Goal: Navigation & Orientation: Find specific page/section

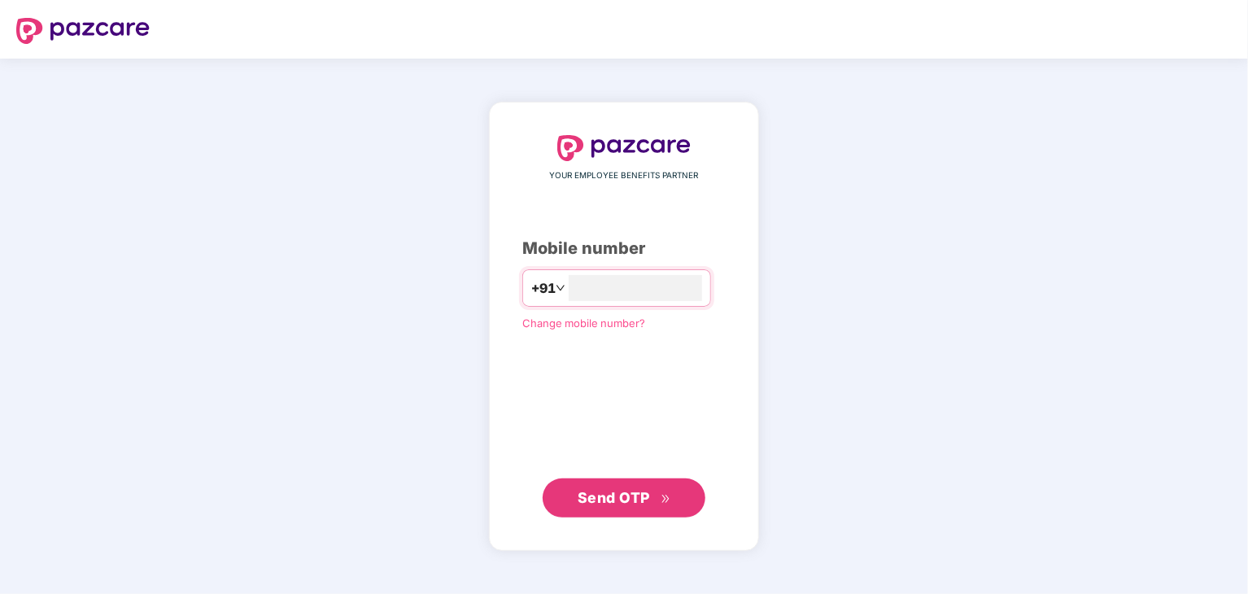
type input "**********"
click at [609, 502] on span "Send OTP" at bounding box center [614, 496] width 72 height 17
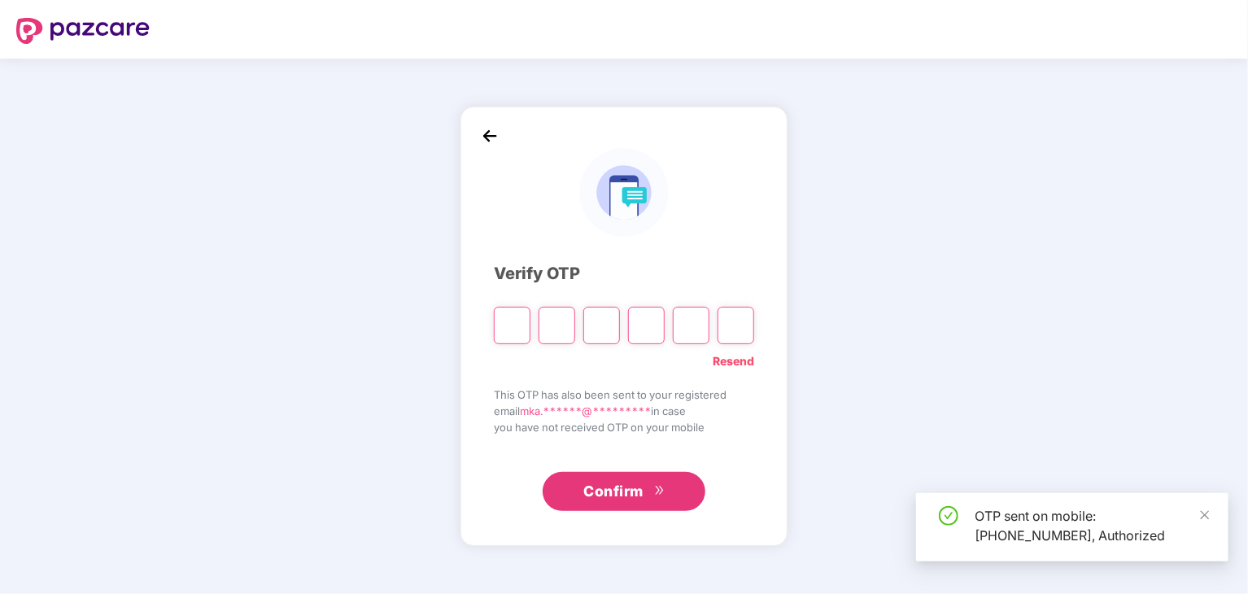
click at [513, 330] on input "Please enter verification code. Digit 1" at bounding box center [512, 325] width 37 height 37
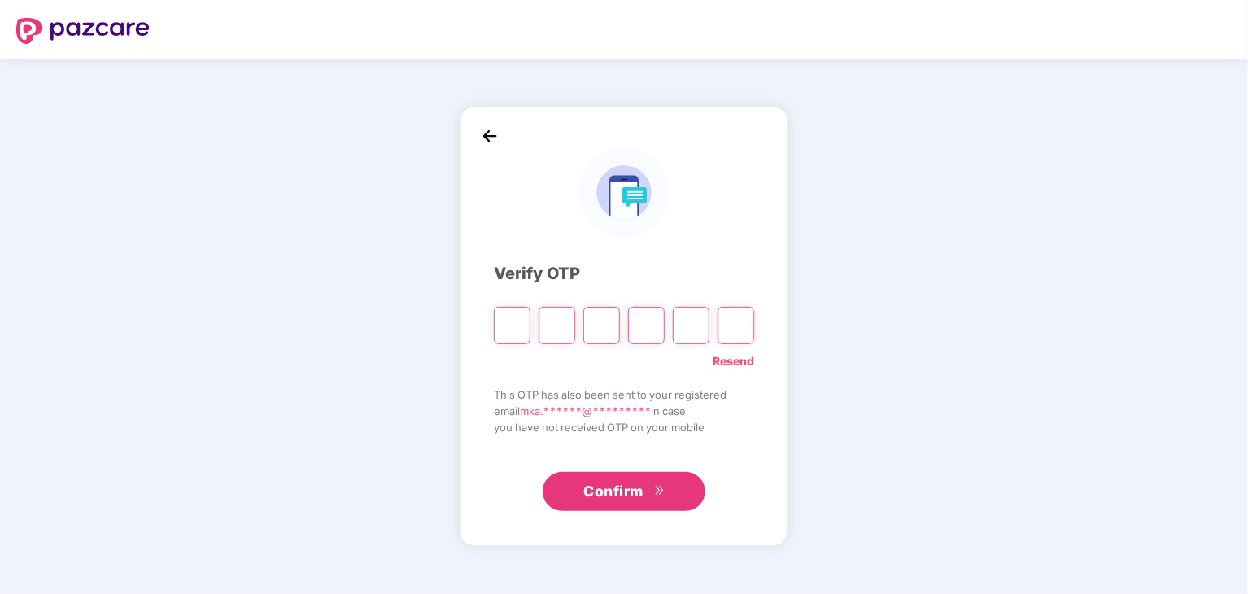
type input "*"
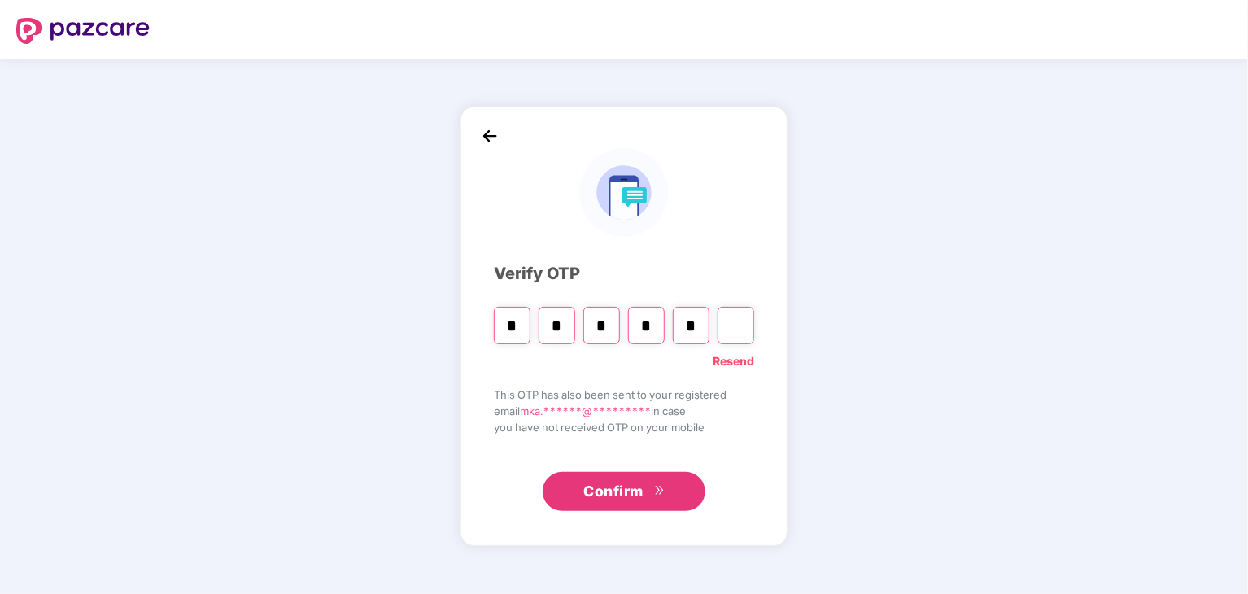
type input "*"
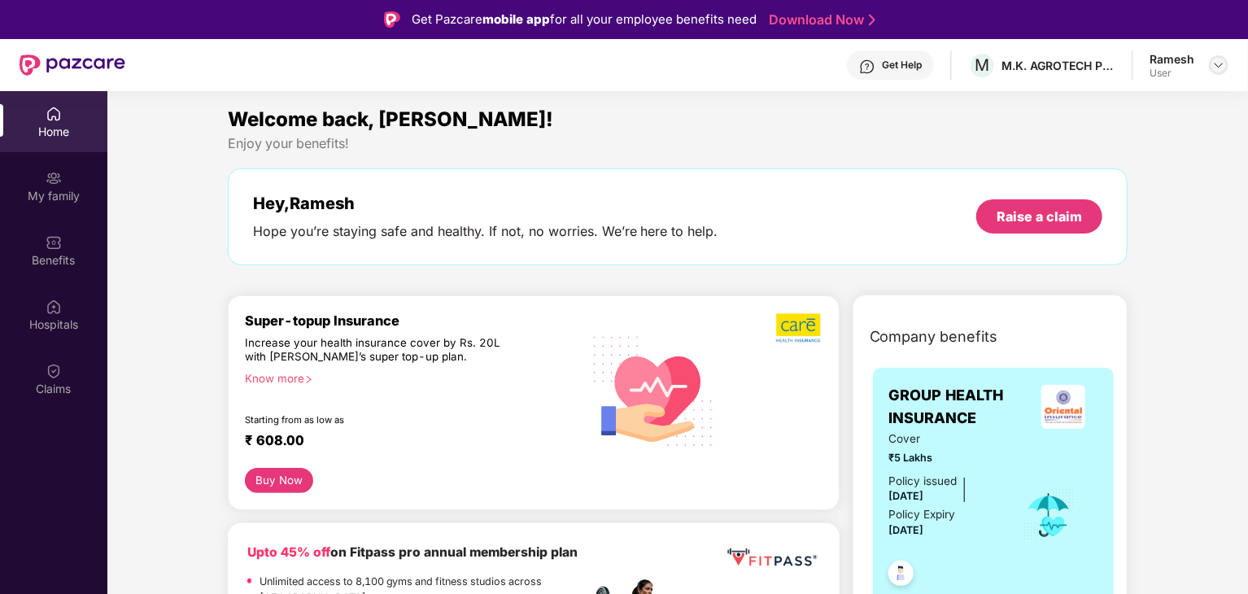
click at [1216, 62] on img at bounding box center [1218, 65] width 13 height 13
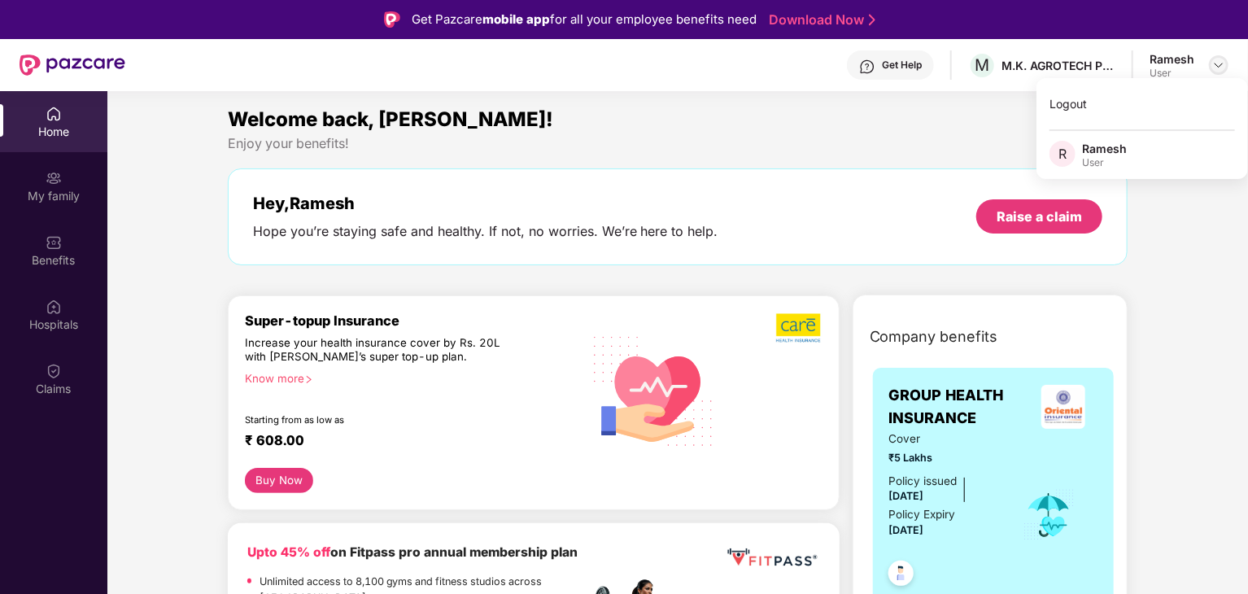
click at [1216, 62] on img at bounding box center [1218, 65] width 13 height 13
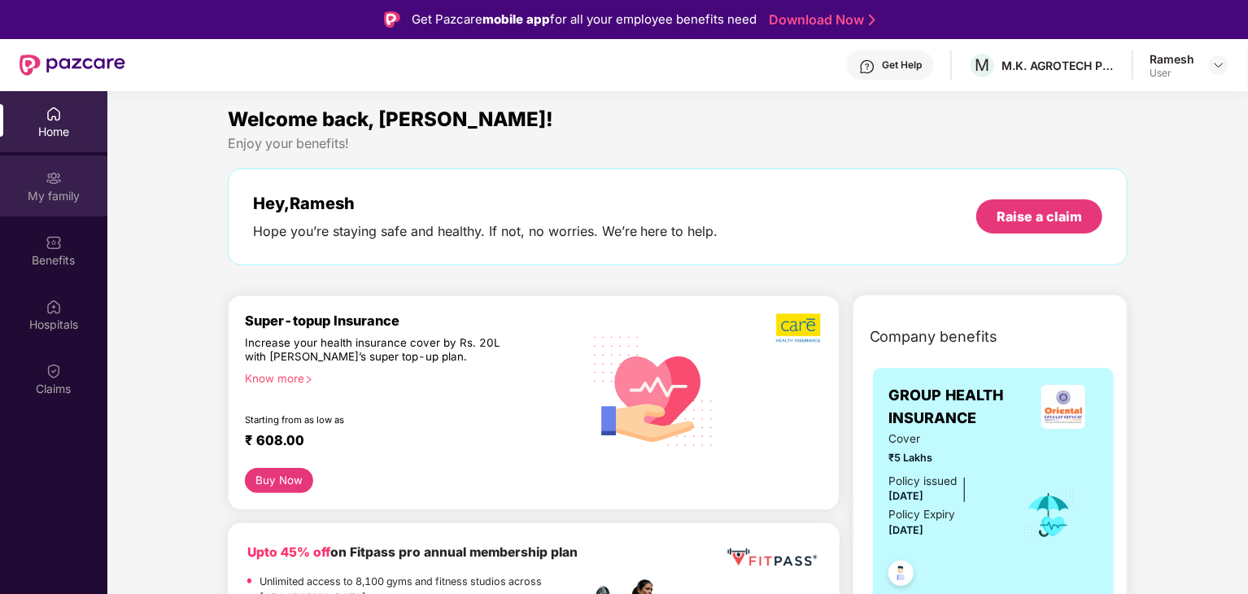
click at [59, 177] on img at bounding box center [54, 178] width 16 height 16
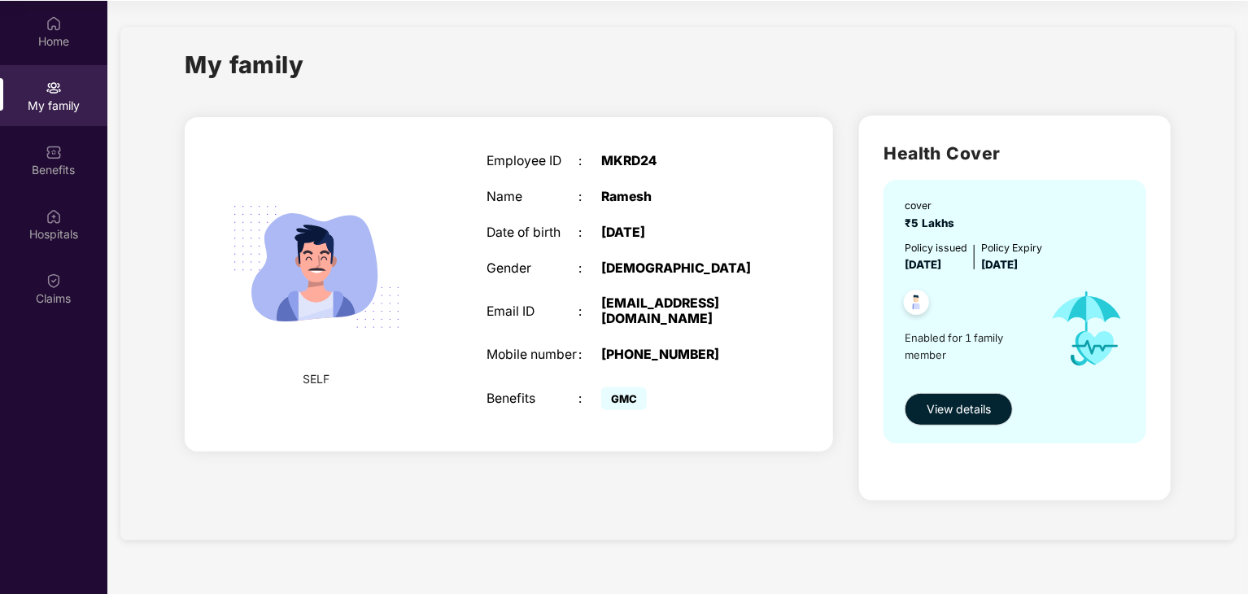
scroll to position [91, 0]
click at [942, 413] on span "View details" at bounding box center [959, 409] width 64 height 18
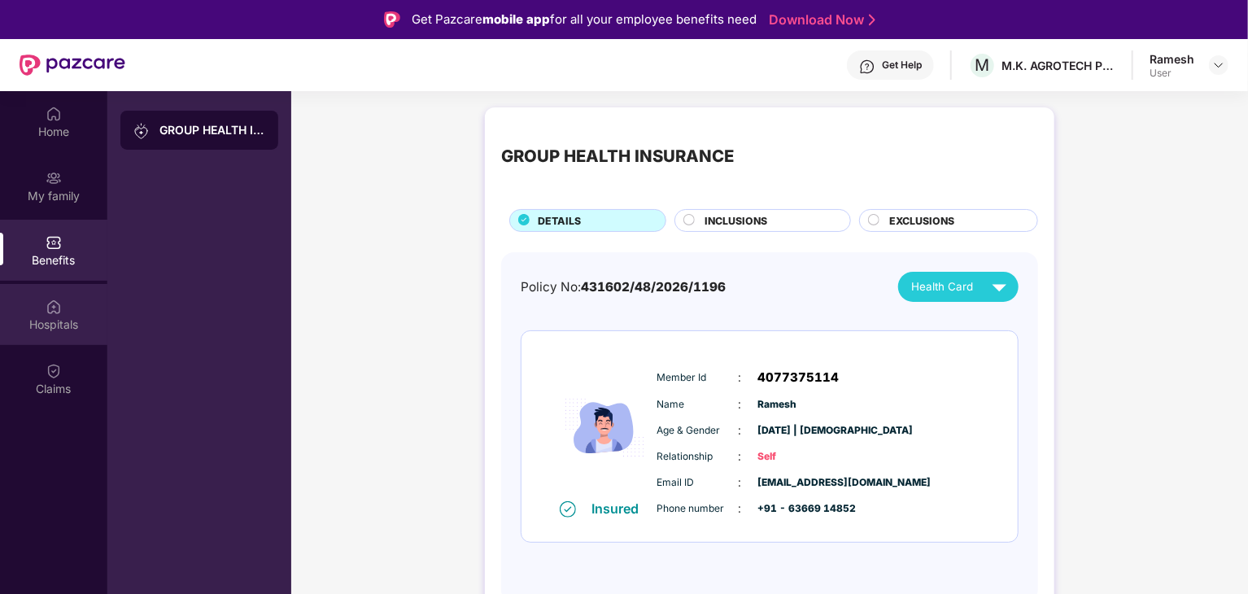
click at [47, 309] on img at bounding box center [54, 307] width 16 height 16
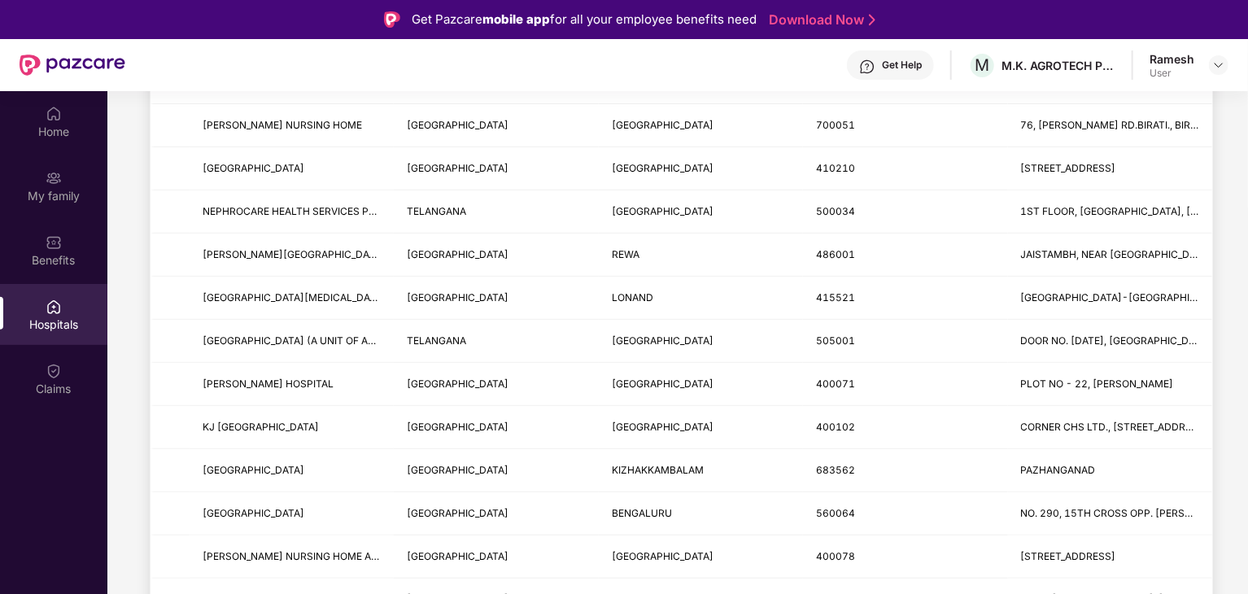
scroll to position [81, 0]
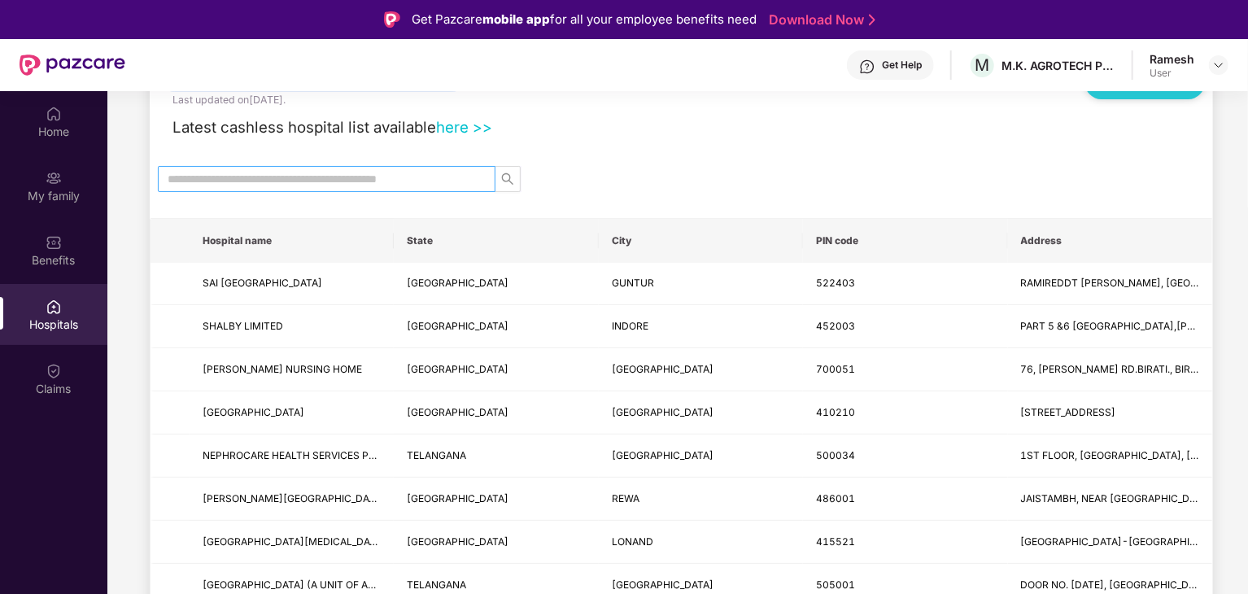
click at [400, 180] on input "text" at bounding box center [320, 179] width 305 height 18
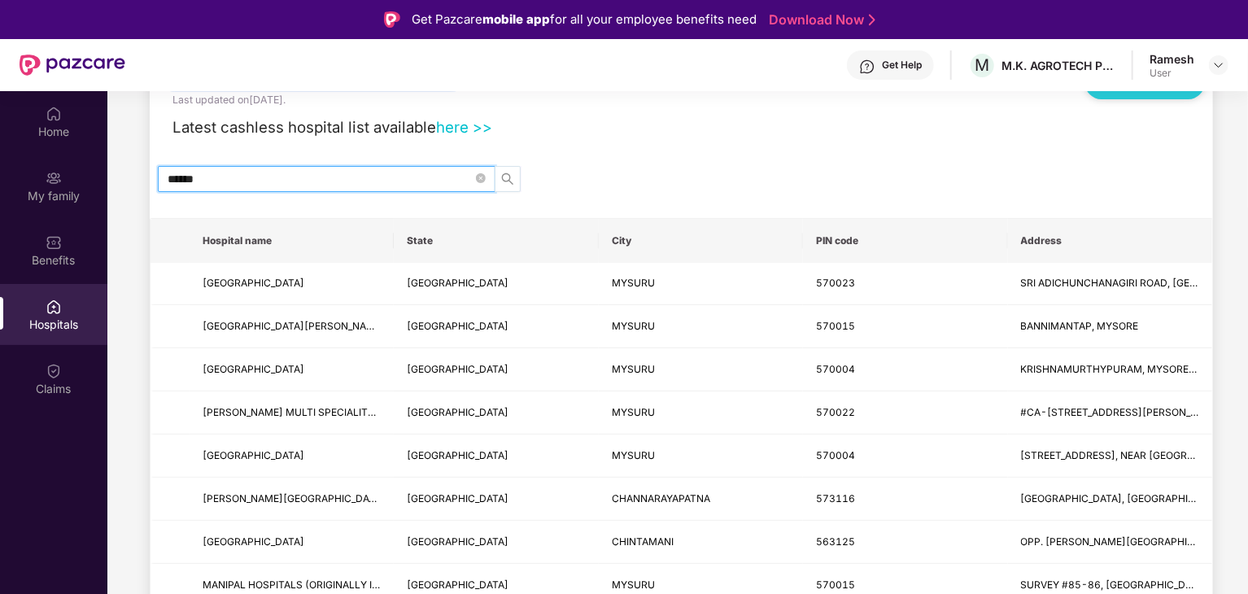
click at [510, 179] on icon "search" at bounding box center [507, 178] width 13 height 13
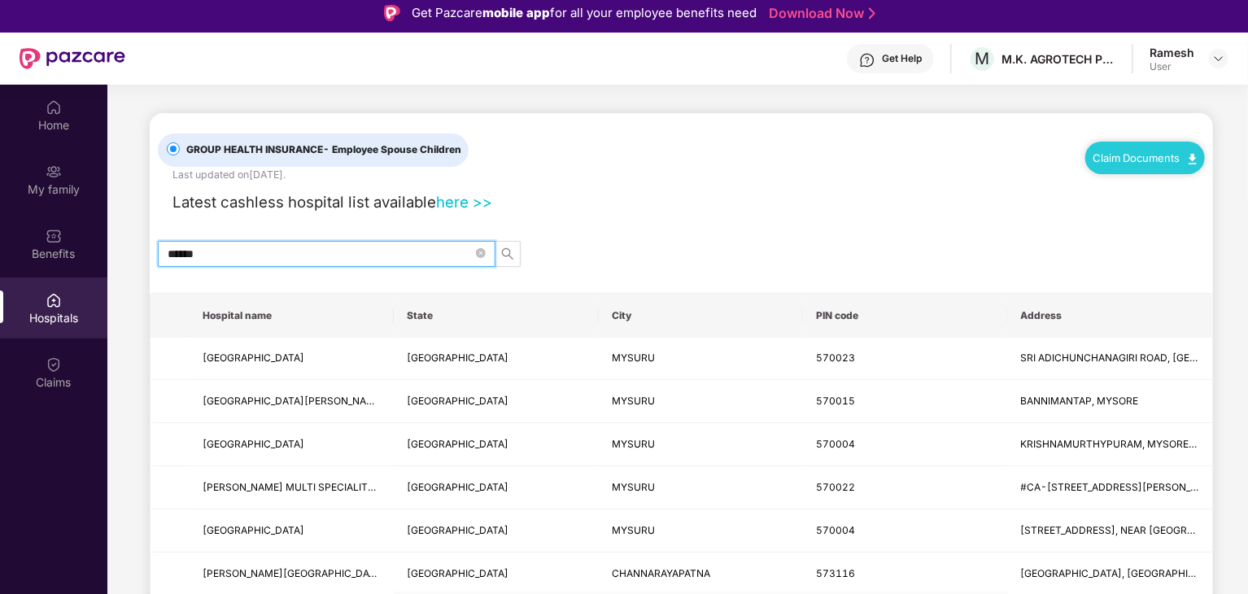
scroll to position [0, 0]
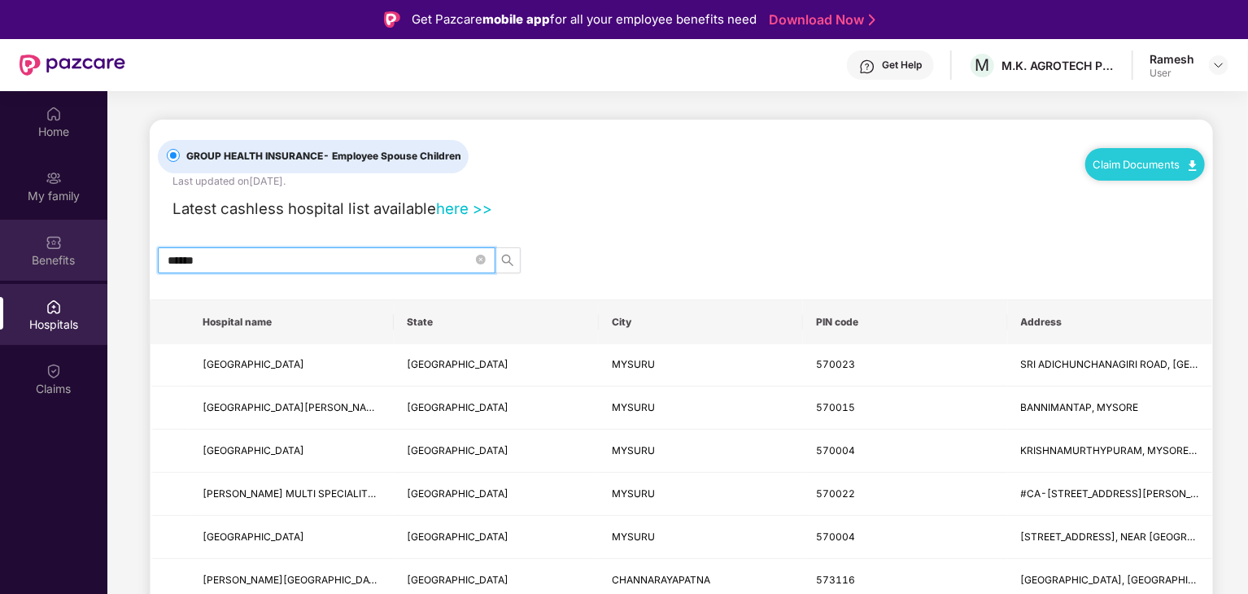
type input "******"
click at [60, 234] on img at bounding box center [54, 242] width 16 height 16
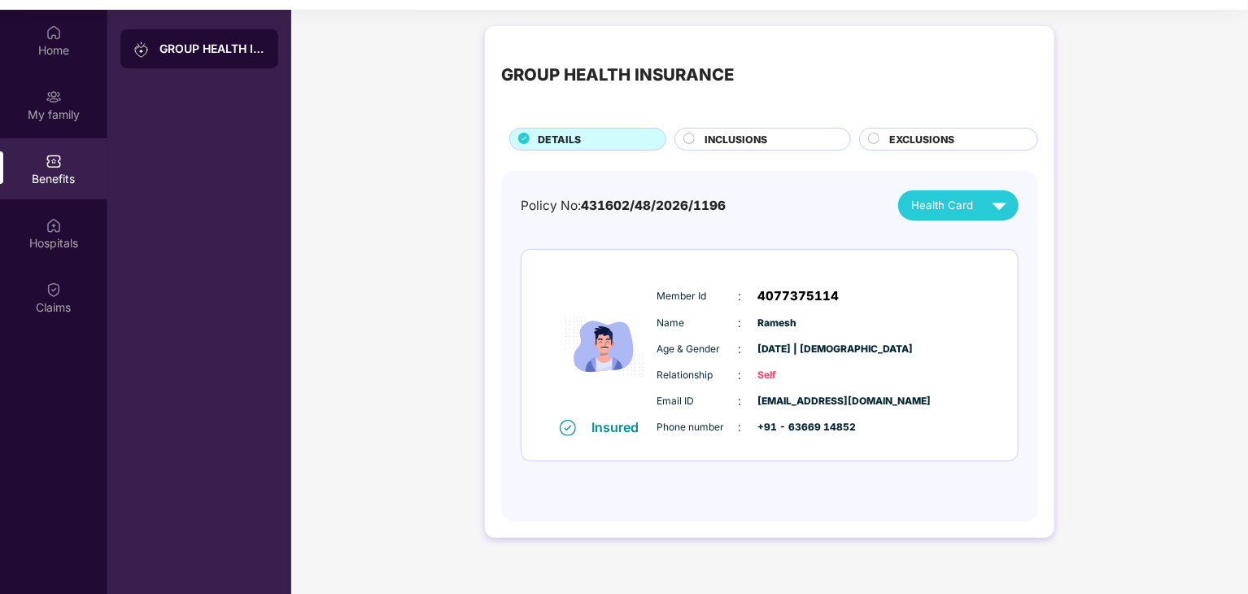
scroll to position [91, 0]
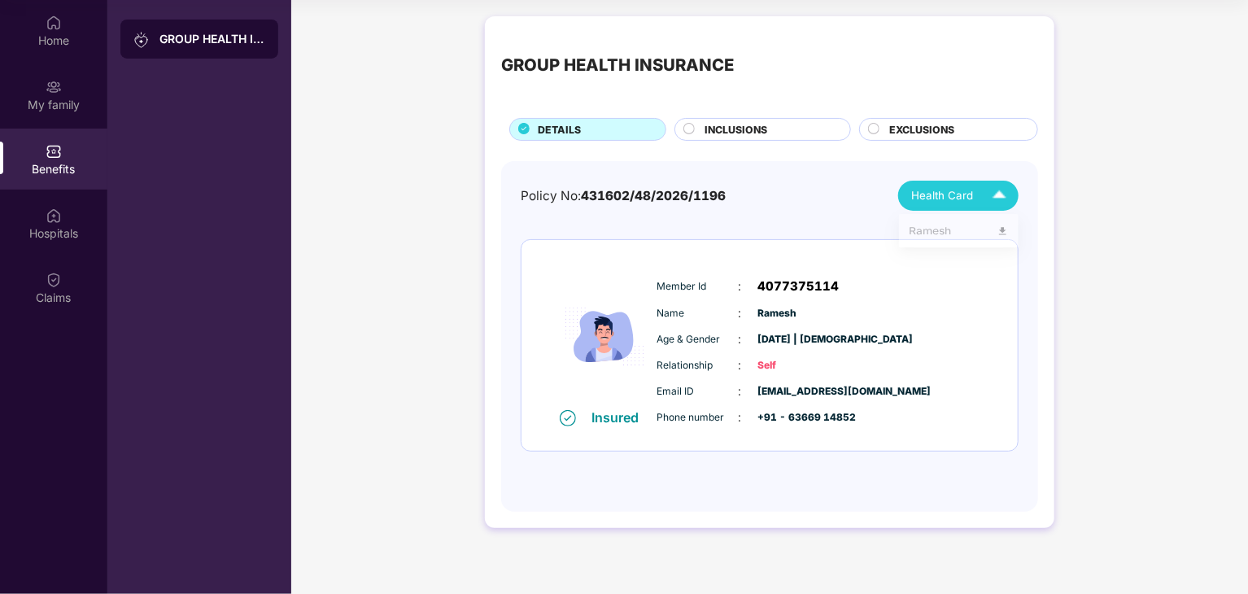
click at [953, 198] on span "Health Card" at bounding box center [942, 195] width 62 height 17
click at [80, 34] on div "Home" at bounding box center [53, 41] width 107 height 16
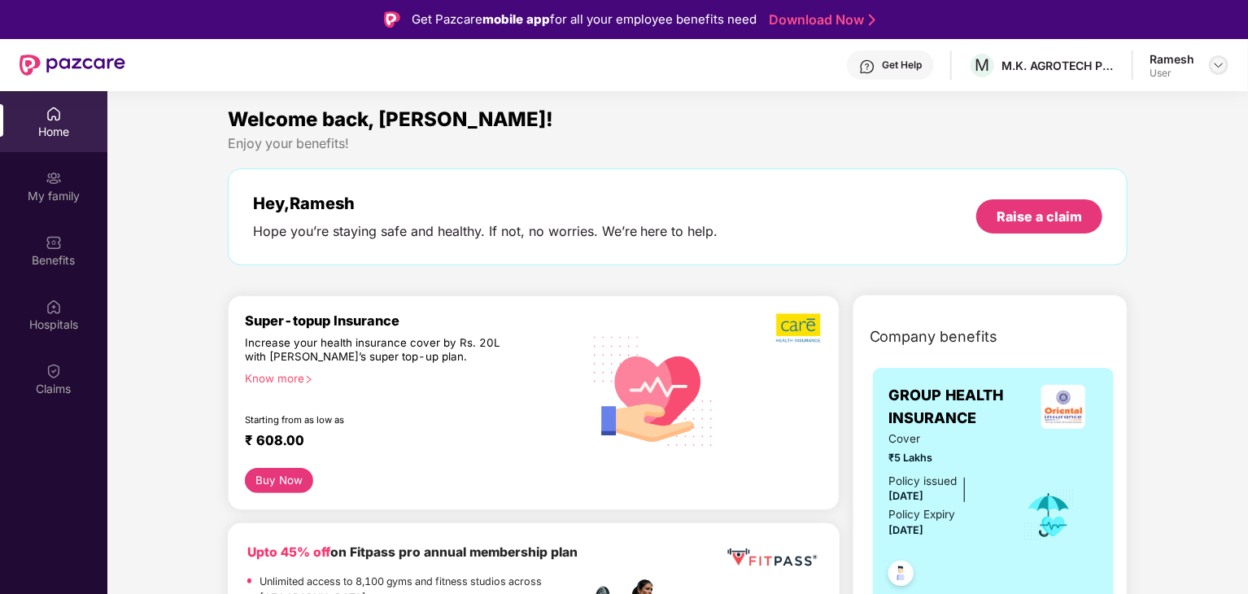
click at [1214, 62] on img at bounding box center [1218, 65] width 13 height 13
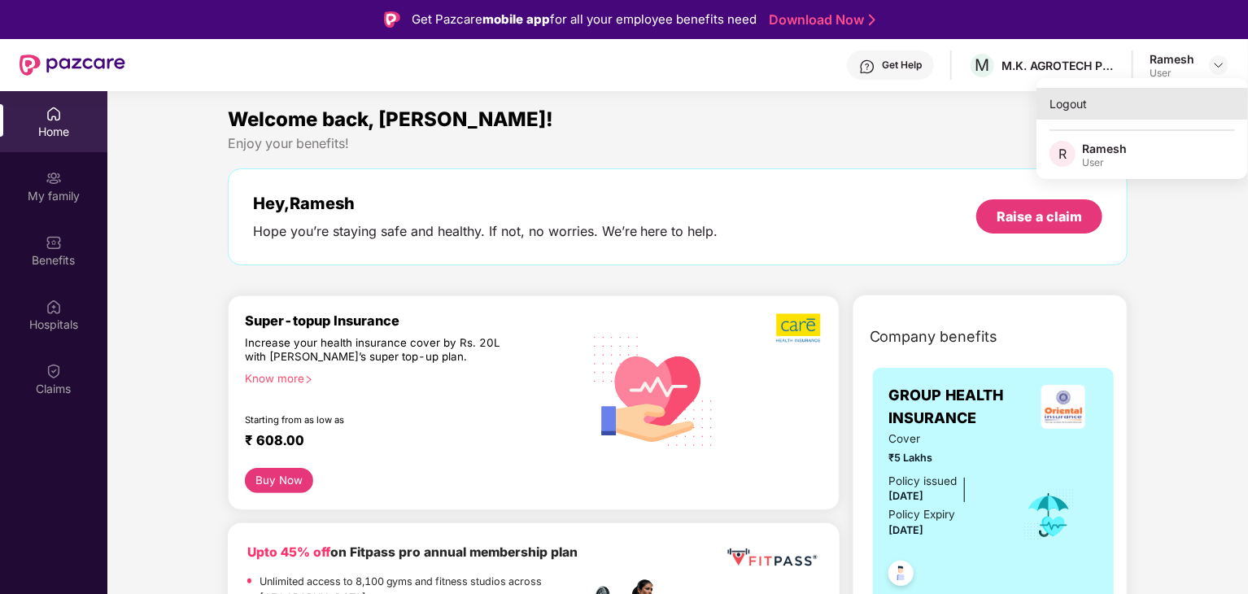
click at [1065, 98] on div "Logout" at bounding box center [1143, 104] width 212 height 32
